Goal: Task Accomplishment & Management: Manage account settings

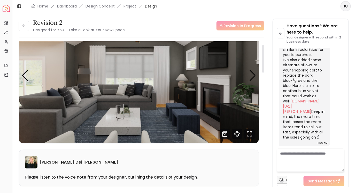
scroll to position [13, 0]
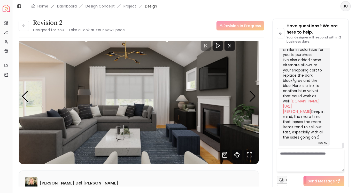
click at [316, 161] on textarea at bounding box center [311, 160] width 68 height 23
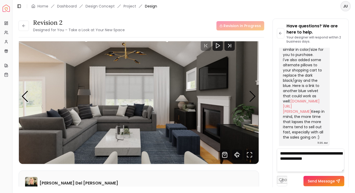
type textarea "**********"
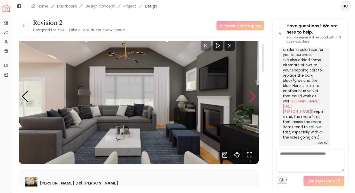
click at [252, 95] on div "Next slide" at bounding box center [252, 96] width 7 height 11
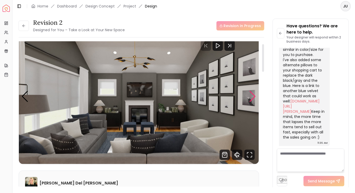
click at [252, 95] on div "Next slide" at bounding box center [252, 96] width 7 height 11
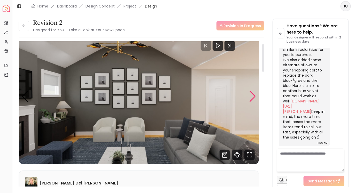
click at [252, 95] on div "Next slide" at bounding box center [252, 96] width 7 height 11
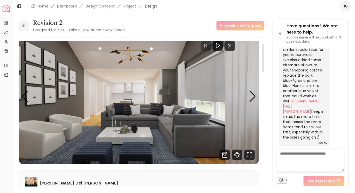
click at [25, 28] on button at bounding box center [24, 26] width 10 height 10
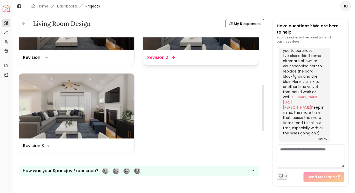
scroll to position [146, 0]
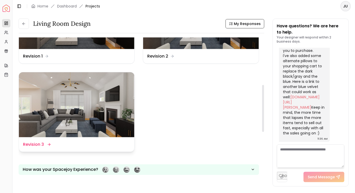
click at [62, 108] on img at bounding box center [76, 104] width 115 height 65
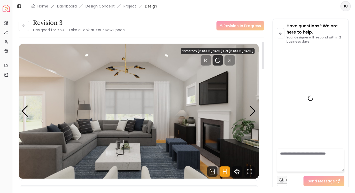
scroll to position [1701, 0]
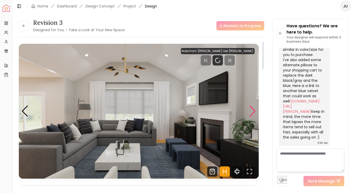
click at [253, 106] on div "Next slide" at bounding box center [252, 111] width 7 height 11
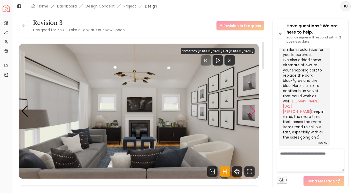
click at [253, 106] on div "Next slide" at bounding box center [252, 111] width 7 height 11
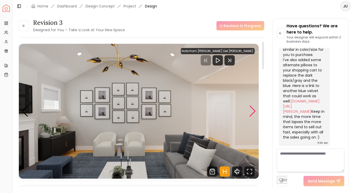
click at [253, 106] on div "Next slide" at bounding box center [252, 111] width 7 height 11
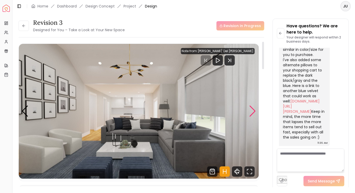
click at [253, 106] on div "Next slide" at bounding box center [252, 111] width 7 height 11
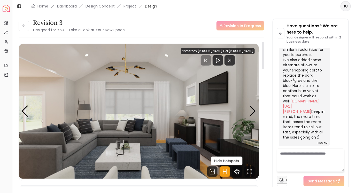
click at [227, 174] on icon "Hotspots Toggle" at bounding box center [224, 172] width 10 height 10
click at [172, 126] on img "1 / 4" at bounding box center [139, 111] width 240 height 135
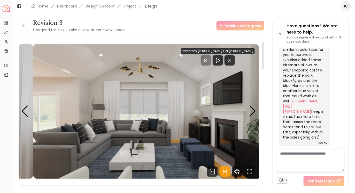
click at [189, 129] on img "1 / 4" at bounding box center [153, 111] width 240 height 135
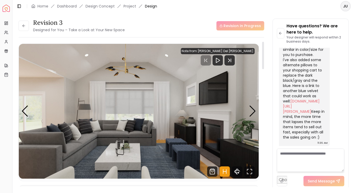
click at [243, 134] on img "1 / 4" at bounding box center [139, 111] width 240 height 135
click at [254, 115] on div "Next slide" at bounding box center [252, 111] width 7 height 11
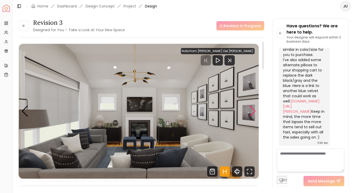
click at [252, 113] on div "Next slide" at bounding box center [252, 111] width 7 height 11
